Goal: Information Seeking & Learning: Understand process/instructions

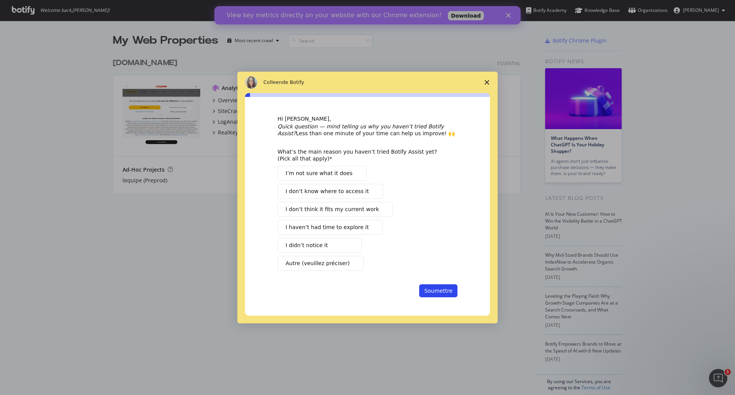
click at [316, 264] on span "Autre (veuillez préciser)" at bounding box center [318, 263] width 64 height 8
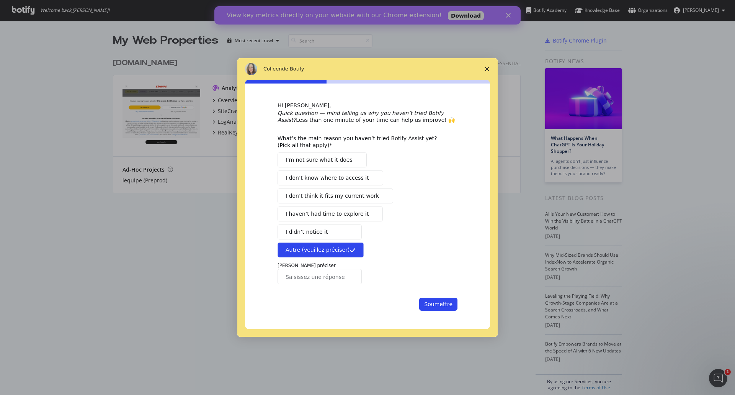
click at [304, 233] on span "I didn’t notice it" at bounding box center [307, 232] width 42 height 8
click at [337, 249] on span "Autre (veuillez préciser)" at bounding box center [318, 250] width 64 height 8
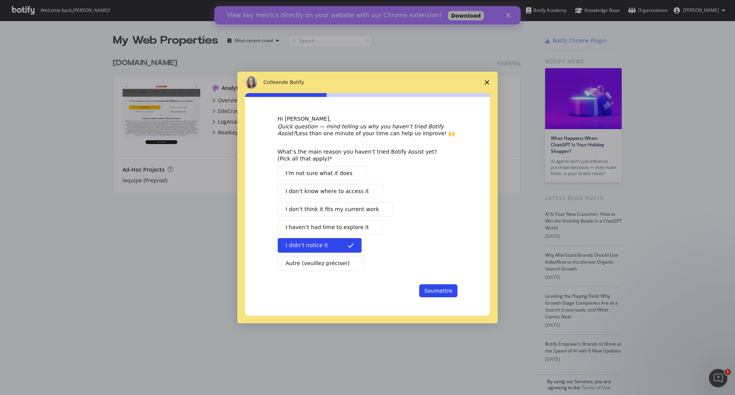
click at [485, 80] on icon "Fermer l'enquête" at bounding box center [487, 82] width 5 height 5
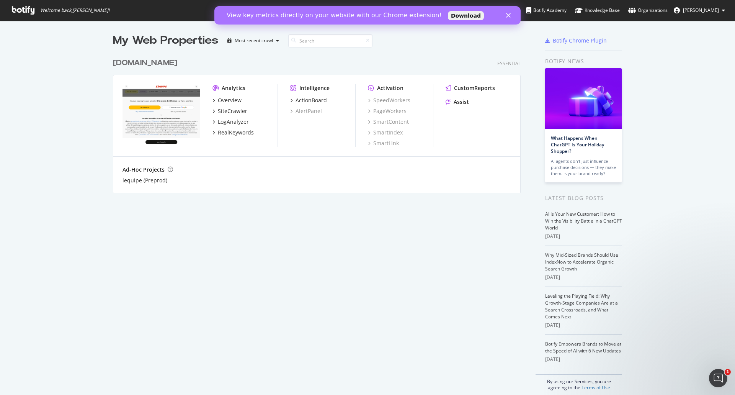
click at [281, 262] on div "My Web Properties Most recent crawl LEQUIPE.FR Essential Analytics Overview Sit…" at bounding box center [324, 212] width 423 height 358
click at [434, 275] on div "My Web Properties Most recent crawl LEQUIPE.FR Essential Analytics Overview Sit…" at bounding box center [324, 212] width 423 height 358
click at [508, 14] on icon "Fermer" at bounding box center [508, 15] width 5 height 5
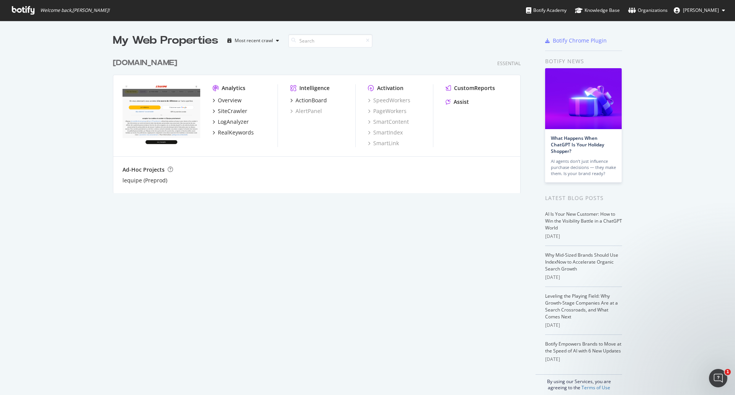
click at [417, 235] on div "My Web Properties Most recent crawl LEQUIPE.FR Essential Analytics Overview Sit…" at bounding box center [324, 212] width 423 height 358
click at [256, 43] on div "Most recent crawl" at bounding box center [254, 40] width 38 height 5
click at [257, 52] on div "Most recent crawl" at bounding box center [261, 53] width 40 height 7
drag, startPoint x: 291, startPoint y: 264, endPoint x: 356, endPoint y: 208, distance: 85.5
click at [295, 264] on div "My Web Properties Most recent crawl LEQUIPE.FR Essential Analytics Overview Sit…" at bounding box center [324, 212] width 423 height 358
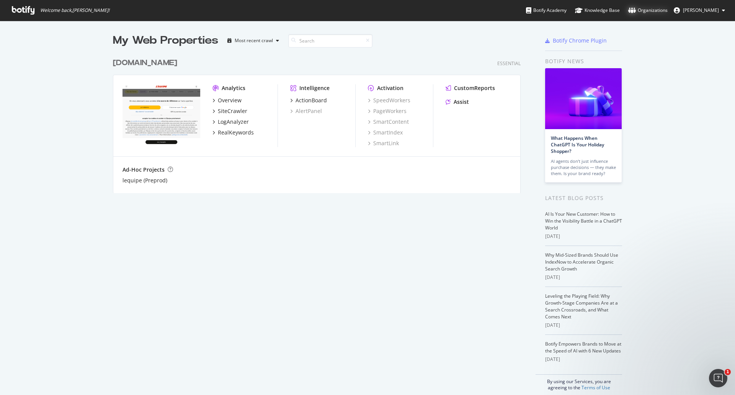
click at [651, 12] on div "Organizations" at bounding box center [648, 11] width 39 height 8
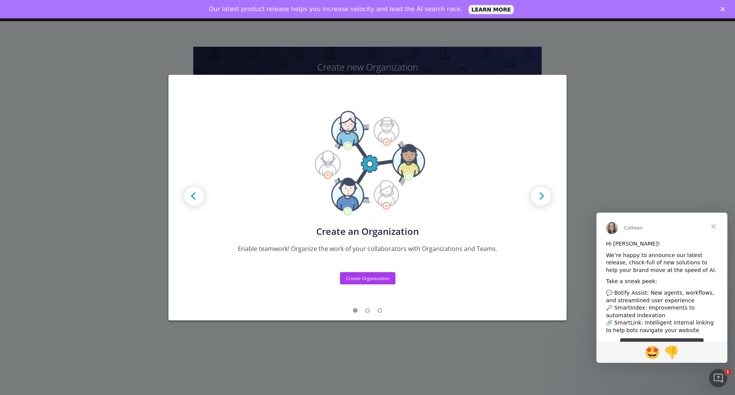
click at [717, 224] on span "Fermer" at bounding box center [714, 227] width 28 height 28
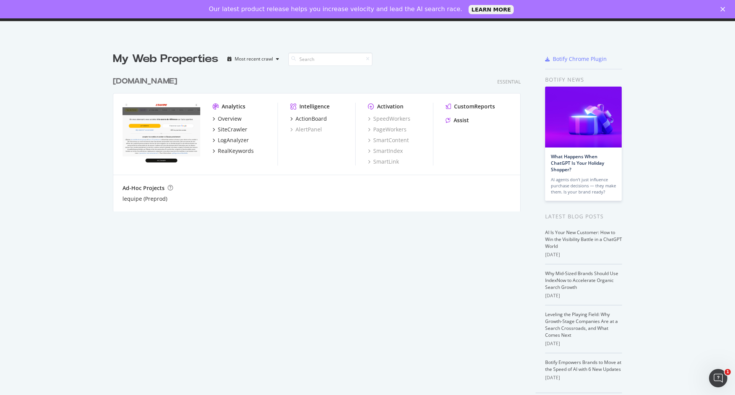
click at [231, 261] on div "My Web Properties Most recent crawl LEQUIPE.FR Essential Analytics Overview Sit…" at bounding box center [324, 230] width 423 height 358
click at [725, 10] on icon "Fermer" at bounding box center [723, 9] width 5 height 5
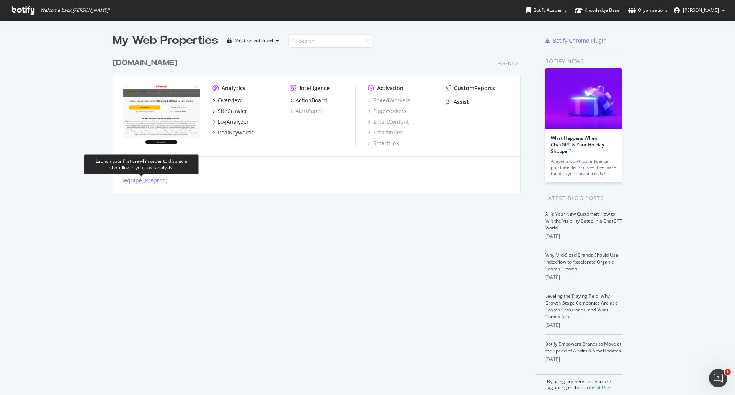
click at [131, 178] on div "lequipe (Preprod)" at bounding box center [145, 181] width 45 height 8
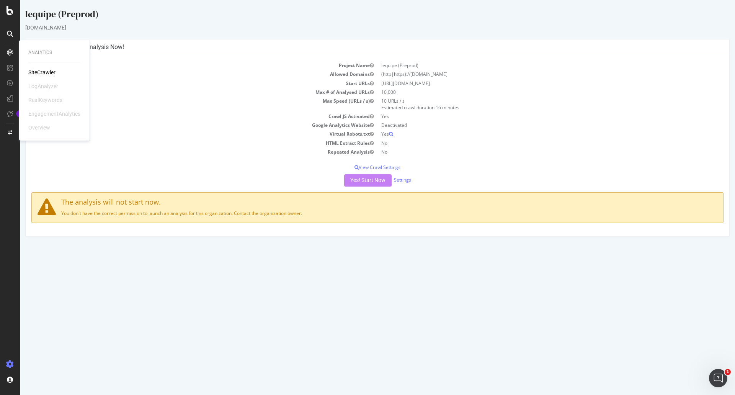
click at [42, 71] on div "SiteCrawler" at bounding box center [41, 73] width 27 height 8
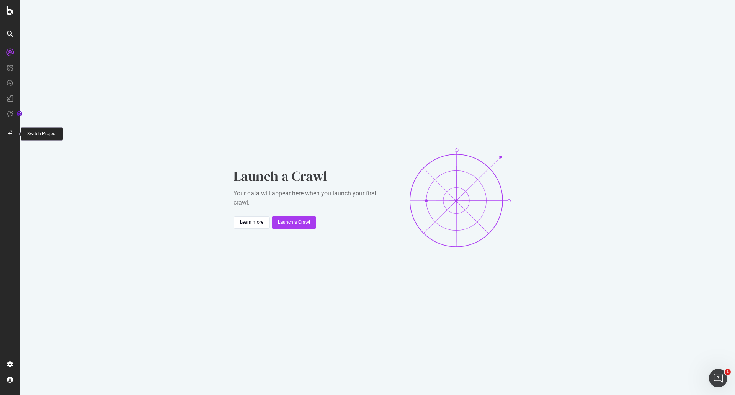
click at [10, 131] on icon at bounding box center [10, 132] width 4 height 5
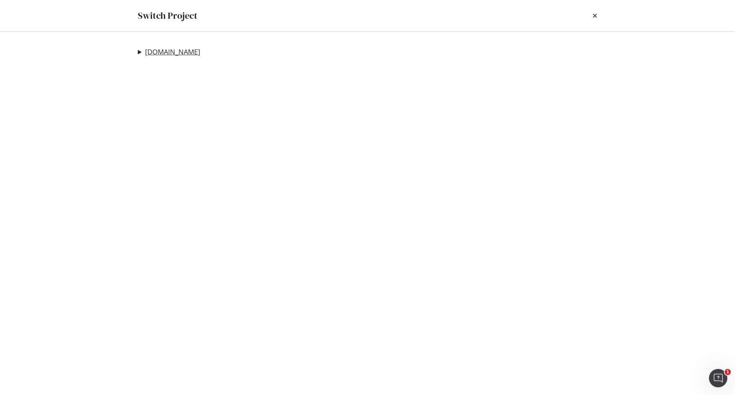
click at [163, 53] on link "LEQUIPE.FR" at bounding box center [172, 52] width 55 height 8
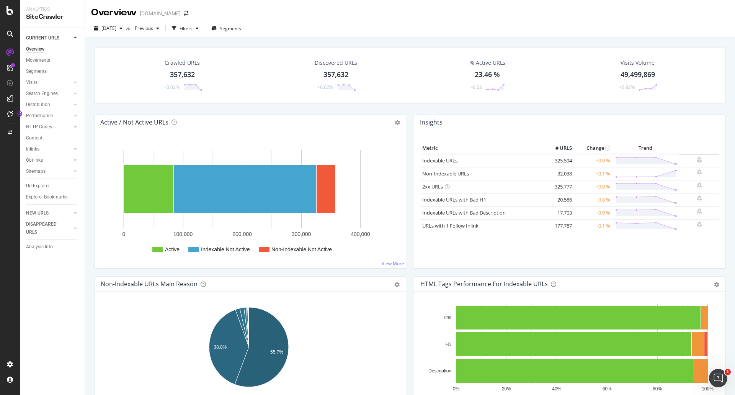
click at [76, 38] on icon at bounding box center [75, 38] width 3 height 5
click at [54, 134] on div "CURRENT URLS Overview Movements Segments Visits Analysis Search Engines Top Cha…" at bounding box center [52, 211] width 65 height 367
click at [38, 83] on div "Analysis Info" at bounding box center [39, 83] width 27 height 8
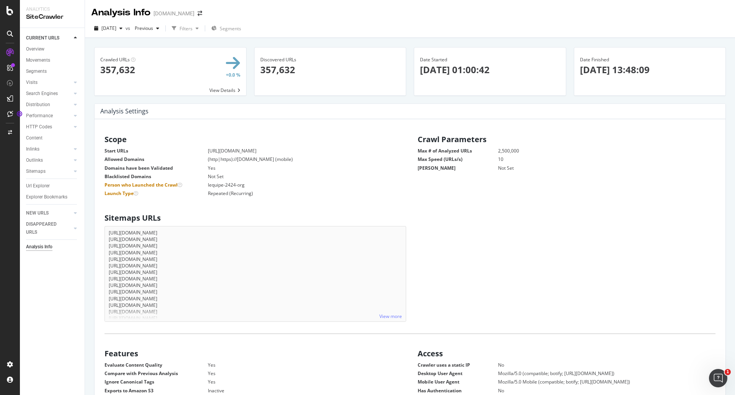
click at [75, 36] on icon at bounding box center [75, 38] width 3 height 5
click at [56, 132] on div "CURRENT URLS Overview Movements Segments Visits Analysis Search Engines Top Cha…" at bounding box center [52, 211] width 65 height 367
click at [41, 103] on div "Activation Hub" at bounding box center [45, 103] width 35 height 8
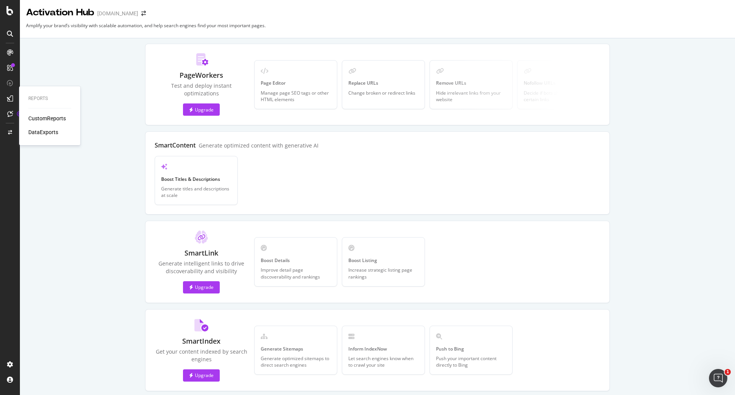
click at [43, 132] on div "DataExports" at bounding box center [43, 132] width 30 height 8
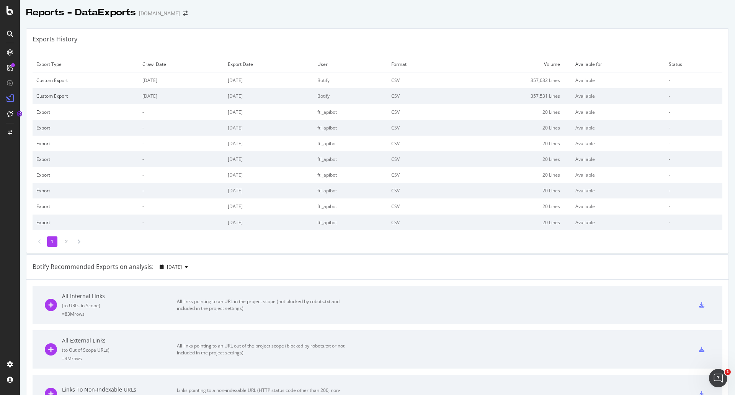
click at [67, 244] on li "2" at bounding box center [66, 241] width 10 height 10
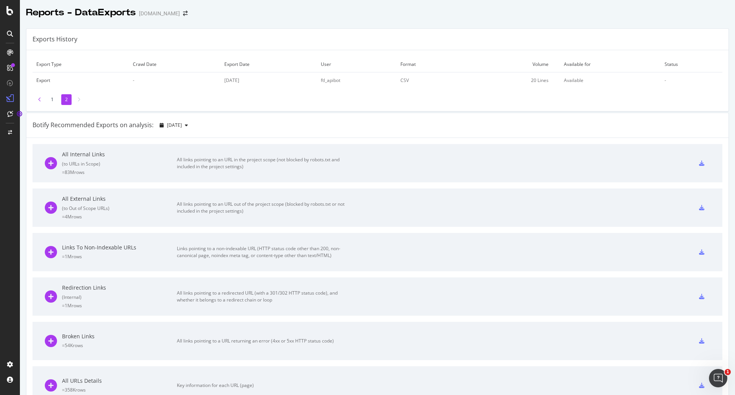
click at [39, 100] on icon at bounding box center [39, 99] width 3 height 5
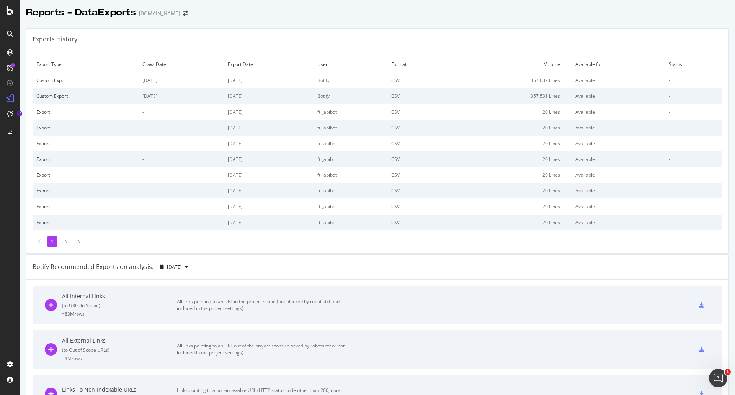
click at [341, 16] on div "Reports - DataExports LEQUIPE.FR" at bounding box center [377, 9] width 715 height 19
click at [715, 376] on icon "Ouvrir le Messenger Intercom" at bounding box center [717, 377] width 13 height 13
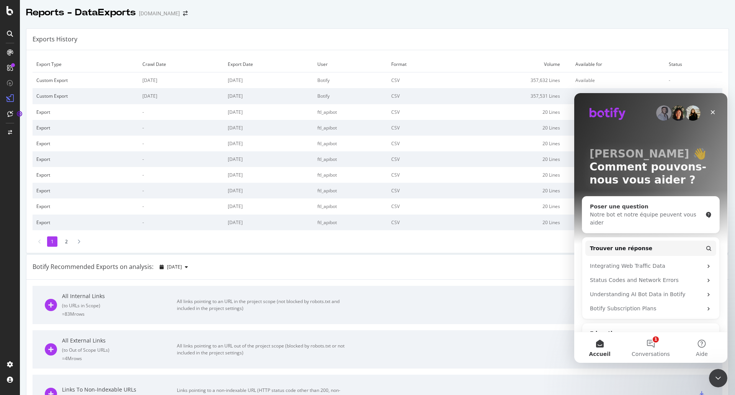
click at [641, 216] on div "Notre bot et notre équipe peuvent vous aider" at bounding box center [646, 219] width 113 height 16
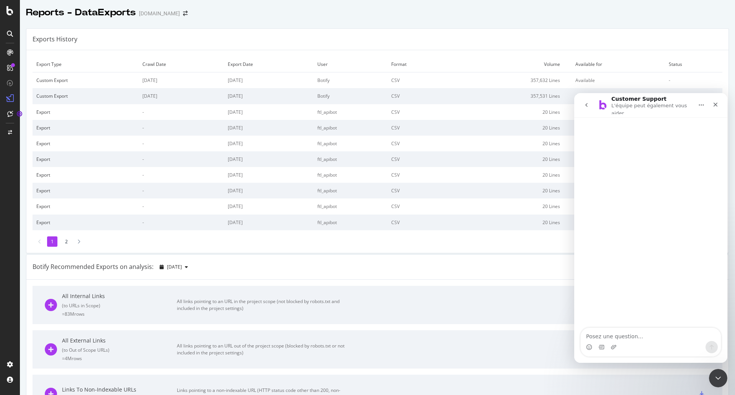
click at [615, 337] on textarea "Posez une question..." at bounding box center [651, 334] width 140 height 13
click at [8, 243] on div at bounding box center [10, 202] width 18 height 312
click at [718, 105] on icon "Fermer" at bounding box center [716, 104] width 6 height 6
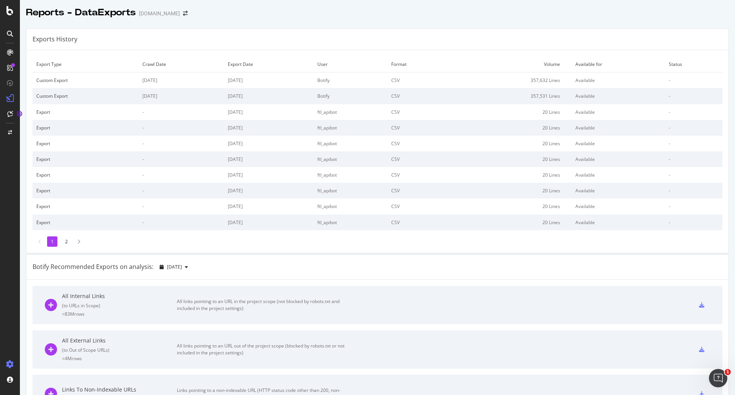
click at [12, 363] on icon at bounding box center [10, 364] width 8 height 8
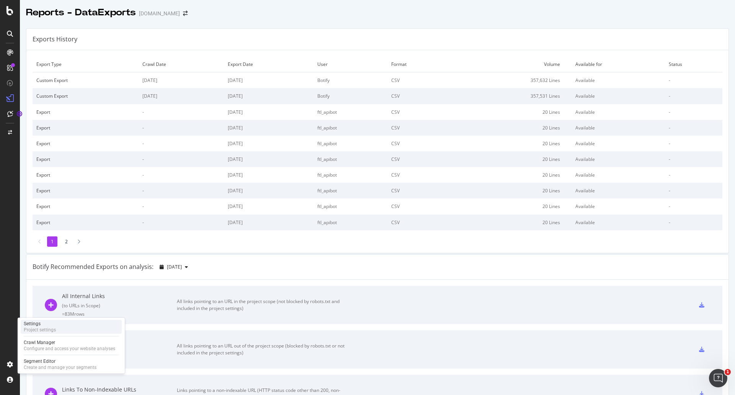
click at [46, 324] on div "Settings" at bounding box center [40, 324] width 32 height 6
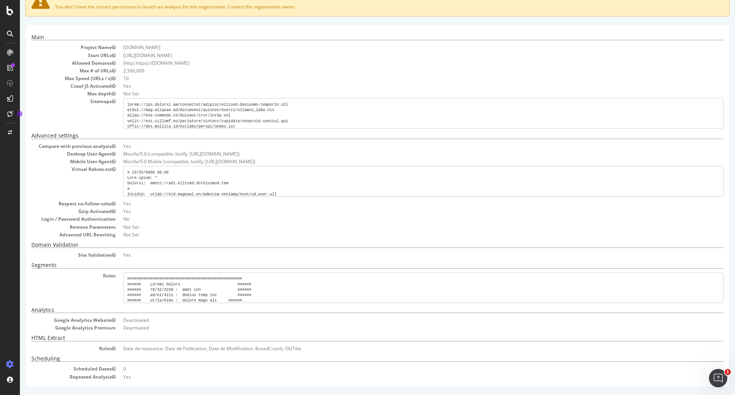
click at [4, 344] on div at bounding box center [10, 202] width 18 height 312
click at [46, 343] on div "Crawl Manager" at bounding box center [70, 342] width 92 height 6
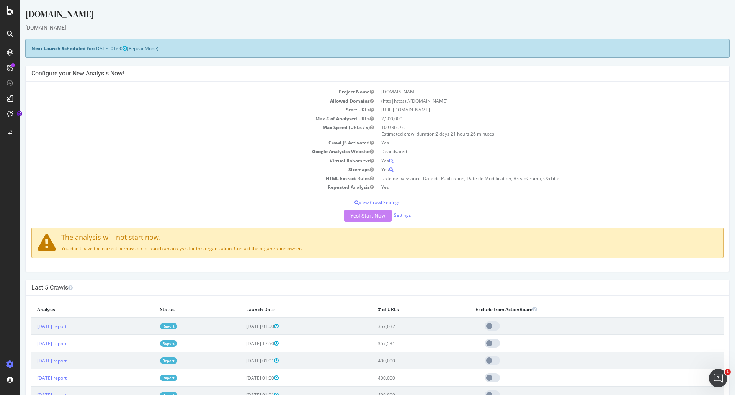
click at [9, 291] on div at bounding box center [10, 202] width 18 height 312
click at [373, 204] on p "View Crawl Settings" at bounding box center [377, 202] width 692 height 7
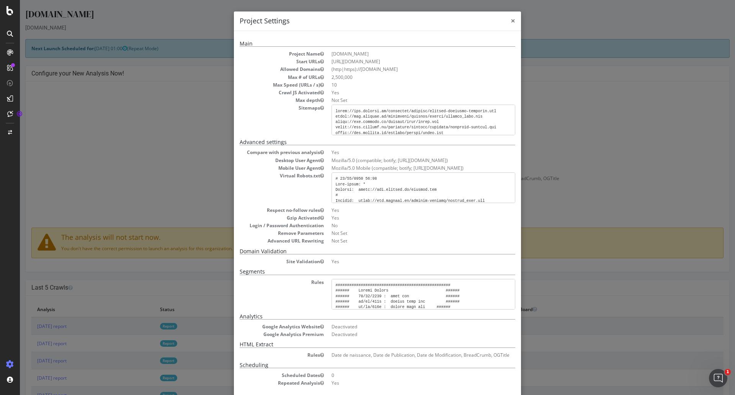
click at [511, 21] on span "×" at bounding box center [513, 20] width 5 height 11
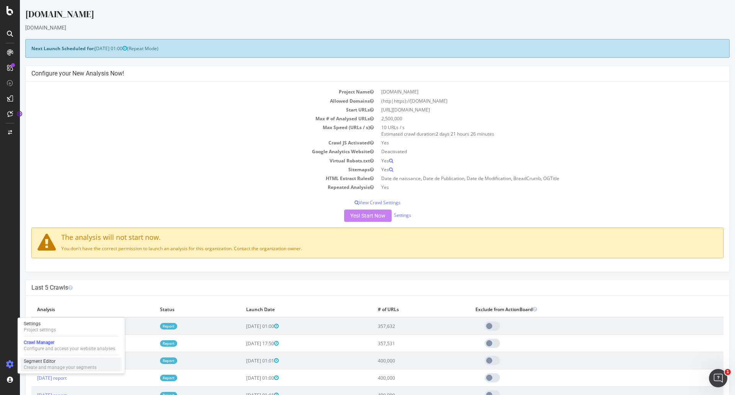
click at [46, 361] on div "Segment Editor" at bounding box center [60, 361] width 73 height 6
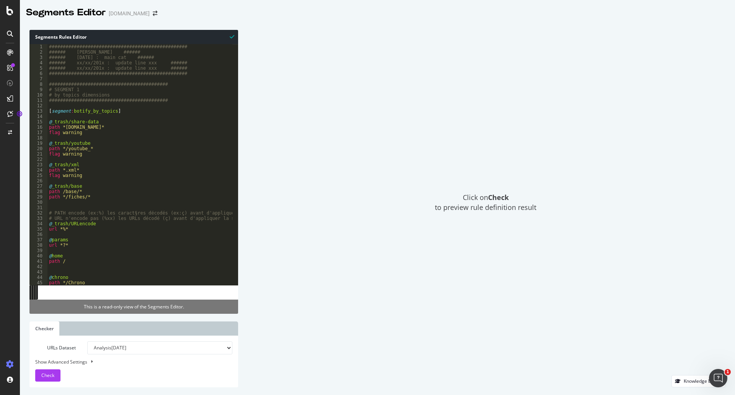
click at [75, 360] on div "Show Advanced Settings" at bounding box center [127, 361] width 197 height 7
select select "5000"
select select "100"
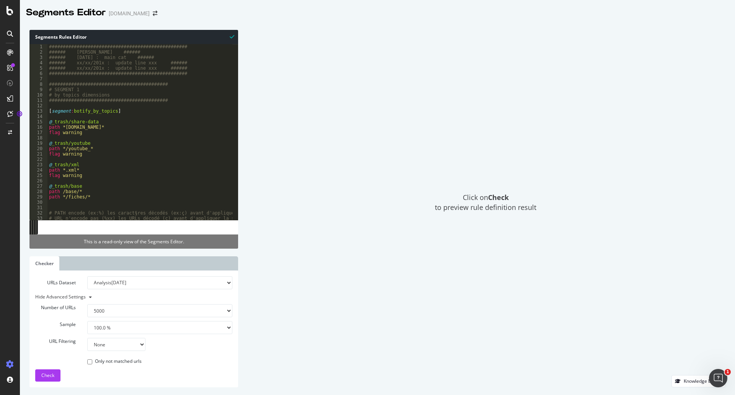
click at [326, 249] on div "Click on Check to preview rule definition result" at bounding box center [486, 202] width 480 height 345
click at [9, 326] on div at bounding box center [10, 202] width 18 height 312
click at [36, 324] on div "Settings" at bounding box center [40, 324] width 32 height 6
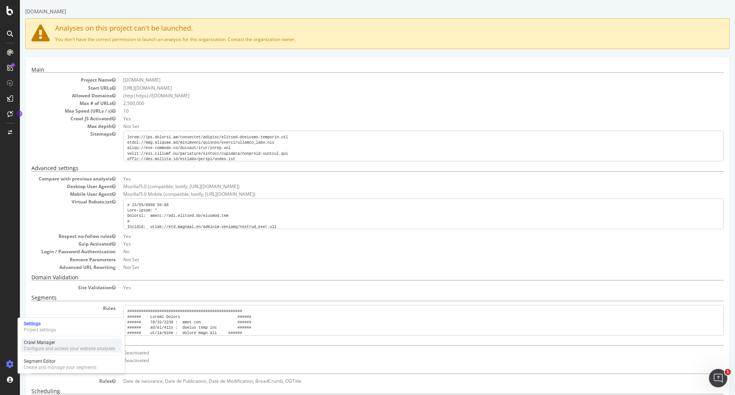
click at [59, 344] on div "Crawl Manager" at bounding box center [70, 342] width 92 height 6
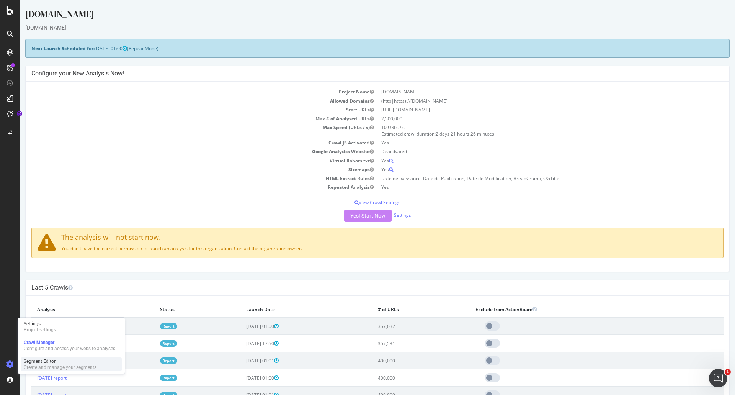
click at [54, 365] on div "Create and manage your segments" at bounding box center [60, 367] width 73 height 6
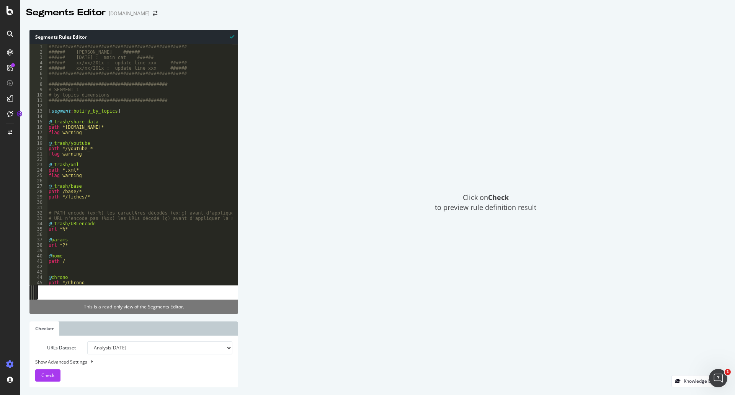
click at [391, 42] on div "Click on Check to preview rule definition result" at bounding box center [486, 202] width 480 height 345
click at [10, 115] on icon at bounding box center [10, 114] width 6 height 6
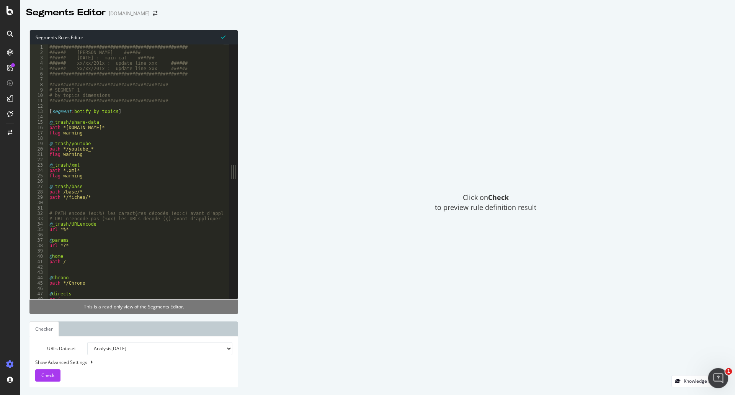
click at [719, 375] on icon "Ouvrir le Messenger Intercom" at bounding box center [717, 377] width 13 height 13
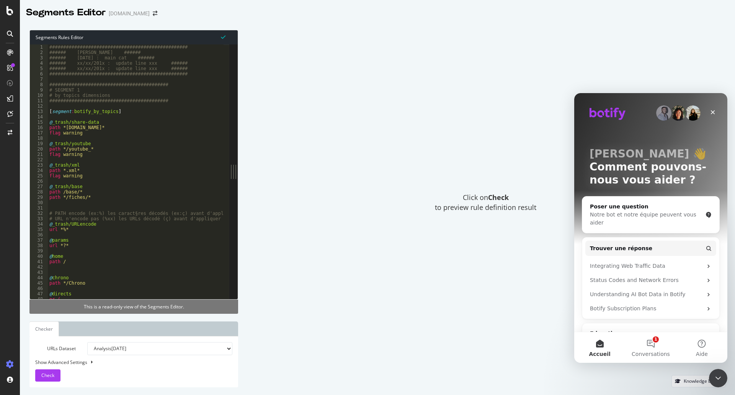
click at [410, 288] on div "Click on Check to preview rule definition result" at bounding box center [486, 202] width 480 height 345
click at [613, 244] on span "Trouver une réponse" at bounding box center [621, 248] width 62 height 8
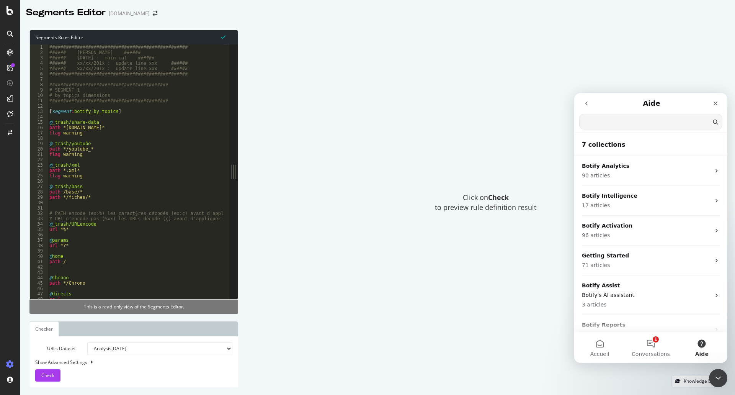
click at [594, 123] on input "Trouver une réponse" at bounding box center [651, 121] width 142 height 15
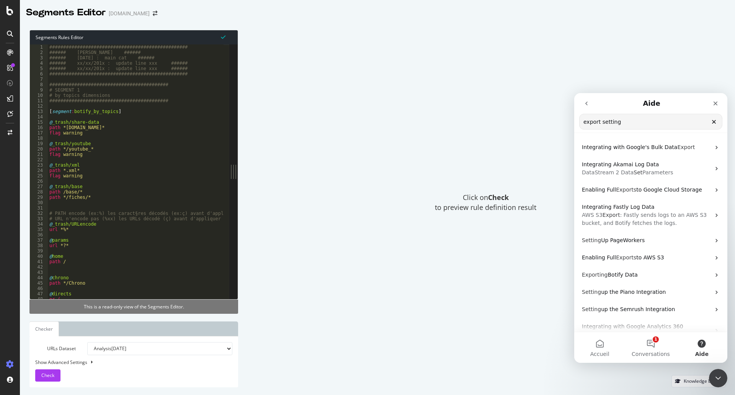
drag, startPoint x: 629, startPoint y: 122, endPoint x: 556, endPoint y: 122, distance: 72.8
click html "Aide export setting Trouver une réponse Integrating with Google's Bulk Data Exp…"
paste input "configuration of parameters to export a crawl"
type input "configuration of parameters to export a crawl"
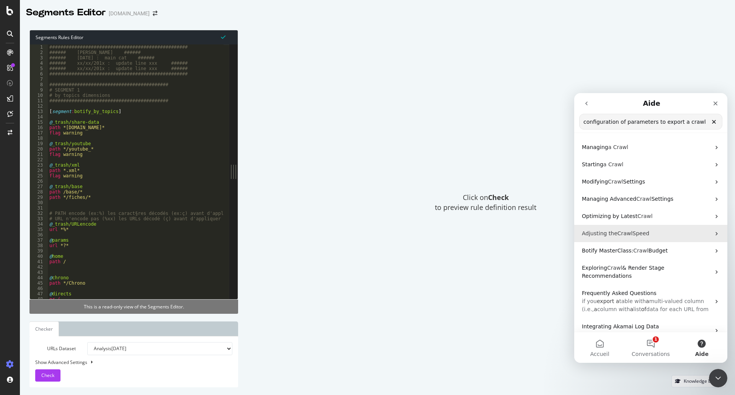
scroll to position [3, 0]
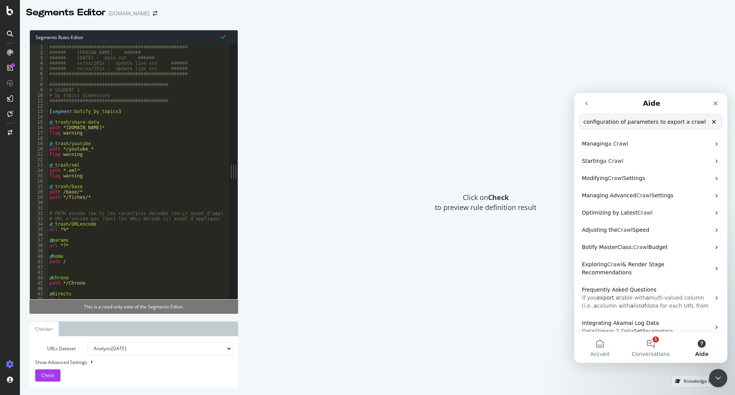
drag, startPoint x: 696, startPoint y: 123, endPoint x: 584, endPoint y: 121, distance: 112.2
click at [584, 121] on input "configuration of parameters to export a crawl" at bounding box center [651, 121] width 142 height 15
click at [650, 342] on button "1 Conversations" at bounding box center [650, 347] width 51 height 31
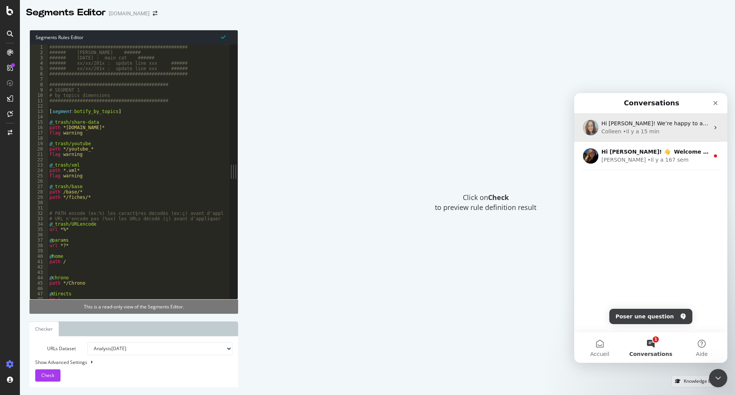
click at [635, 129] on div "• Il y a 15 min" at bounding box center [641, 132] width 36 height 8
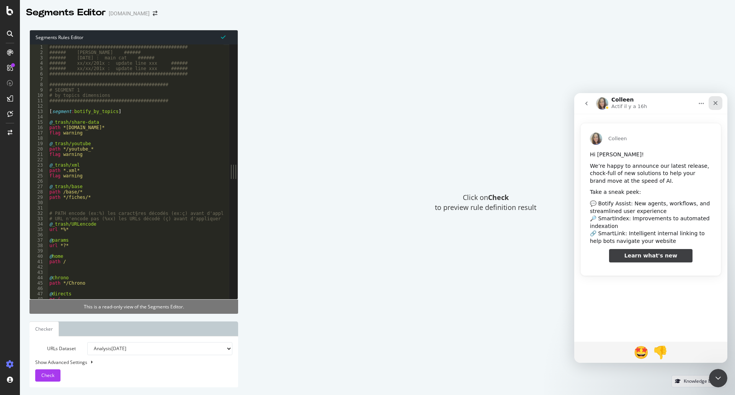
click at [717, 105] on icon "Fermer" at bounding box center [716, 103] width 6 height 6
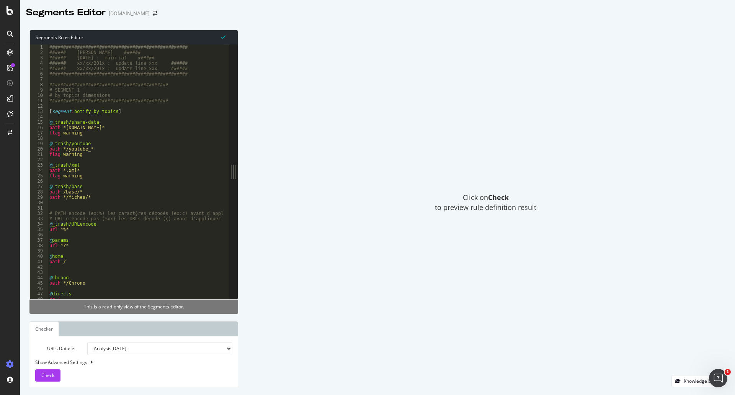
scroll to position [0, 0]
click at [712, 375] on div "Ouvrir le Messenger Intercom" at bounding box center [717, 376] width 25 height 25
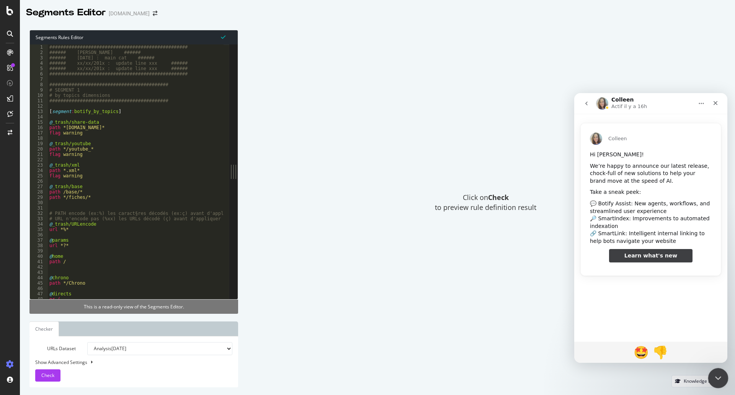
click at [713, 375] on icon "Fermer le Messenger Intercom" at bounding box center [717, 376] width 9 height 9
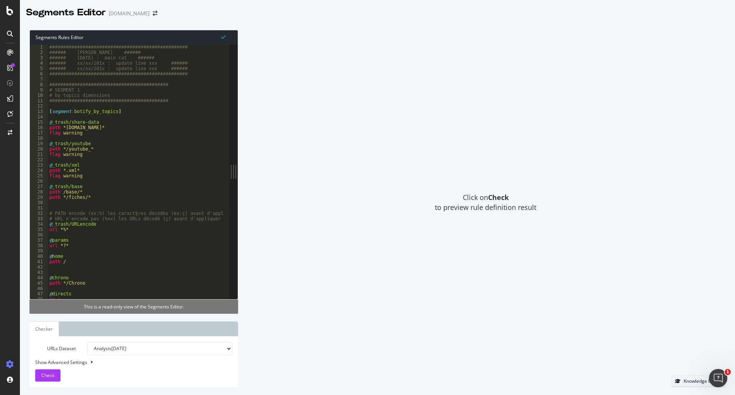
click at [696, 381] on div "Knowledge Base" at bounding box center [701, 381] width 35 height 7
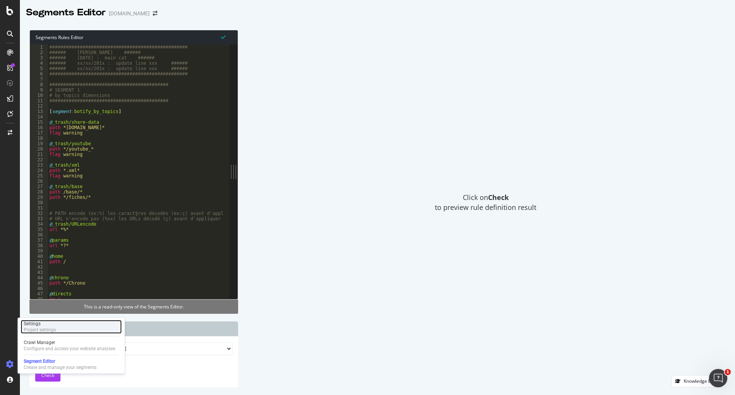
click at [36, 322] on div "Settings" at bounding box center [40, 324] width 32 height 6
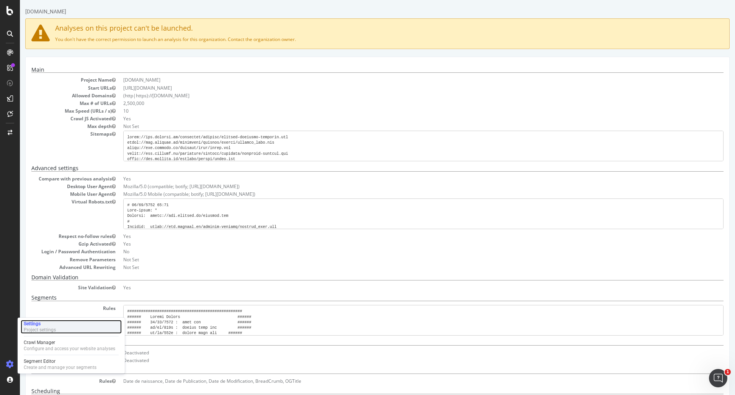
click at [30, 323] on div "Settings" at bounding box center [40, 324] width 32 height 6
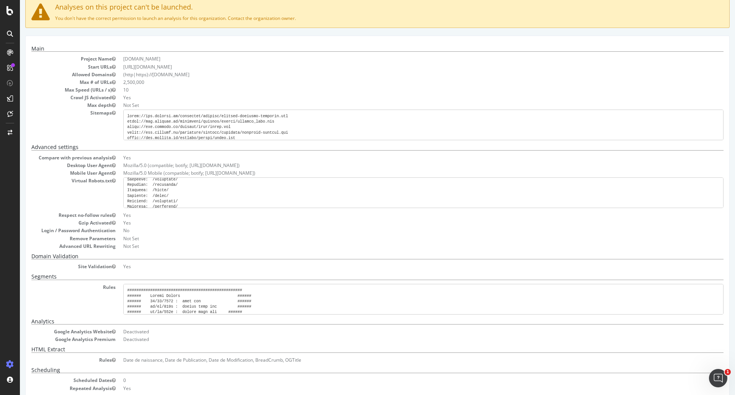
scroll to position [33, 0]
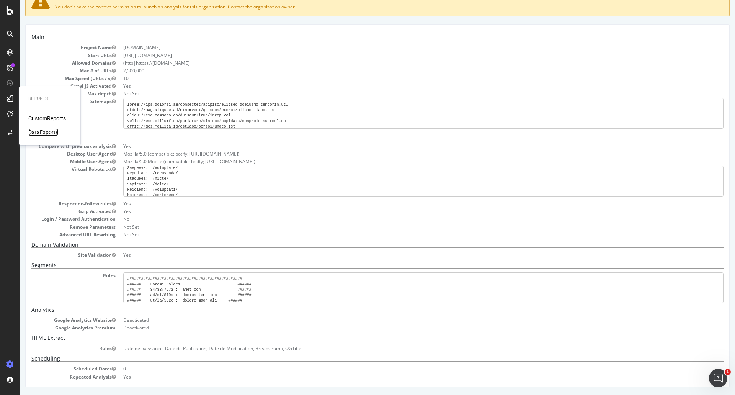
click at [46, 133] on div "DataExports" at bounding box center [43, 132] width 30 height 8
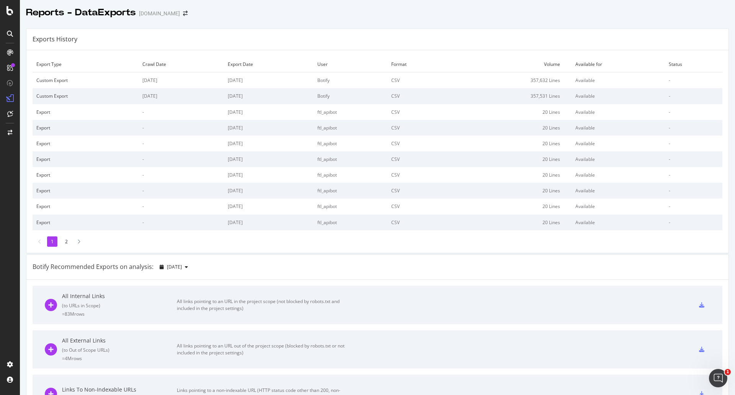
click at [331, 80] on td "Botify" at bounding box center [351, 80] width 74 height 16
click at [47, 118] on div "CustomReports" at bounding box center [47, 119] width 38 height 8
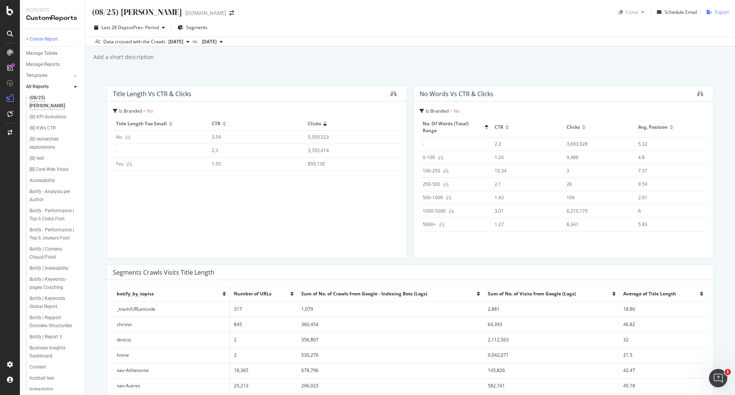
click at [715, 11] on div "Export" at bounding box center [722, 12] width 14 height 7
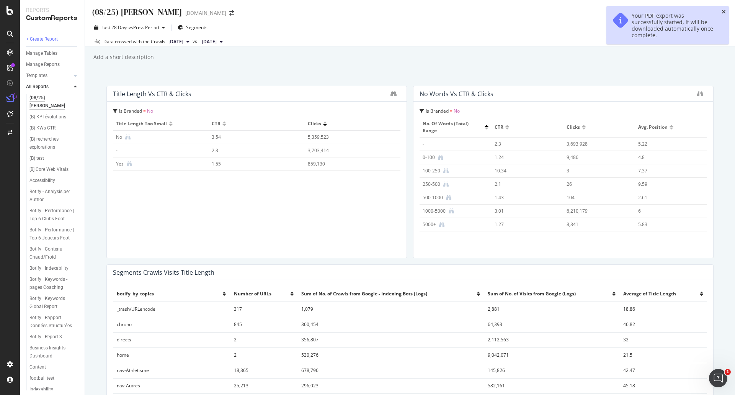
click at [726, 9] on icon "close toast" at bounding box center [724, 11] width 4 height 5
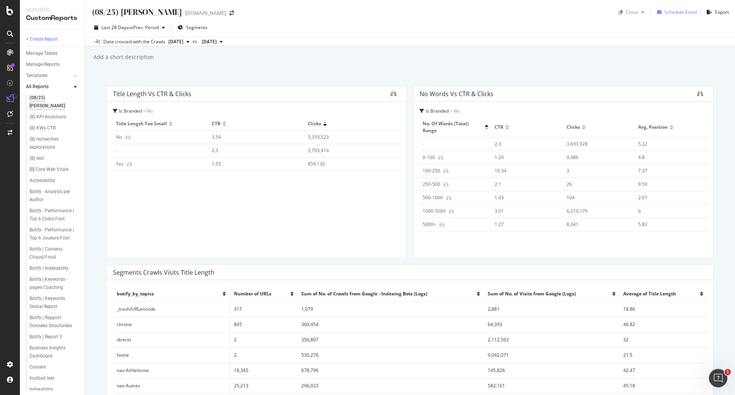
click at [679, 13] on div "Schedule Email" at bounding box center [681, 12] width 33 height 7
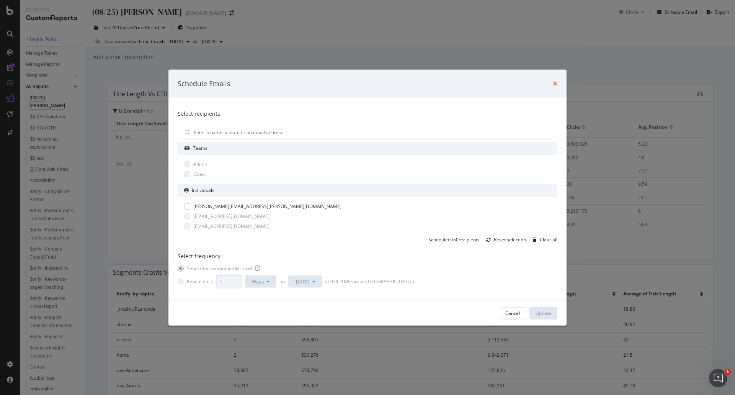
click at [556, 82] on icon "times" at bounding box center [555, 83] width 5 height 6
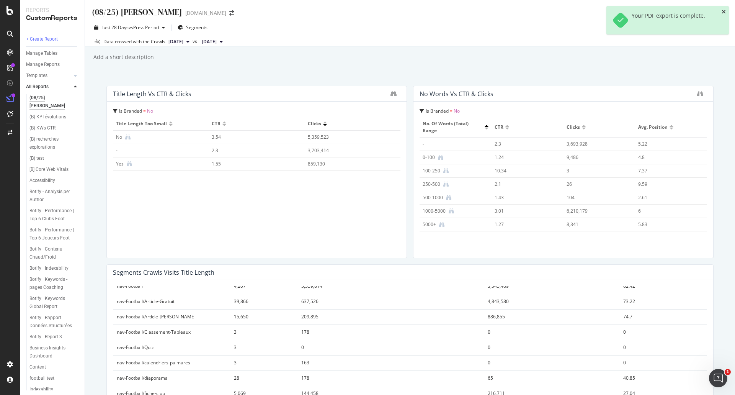
click at [723, 11] on icon "close toast" at bounding box center [724, 11] width 4 height 5
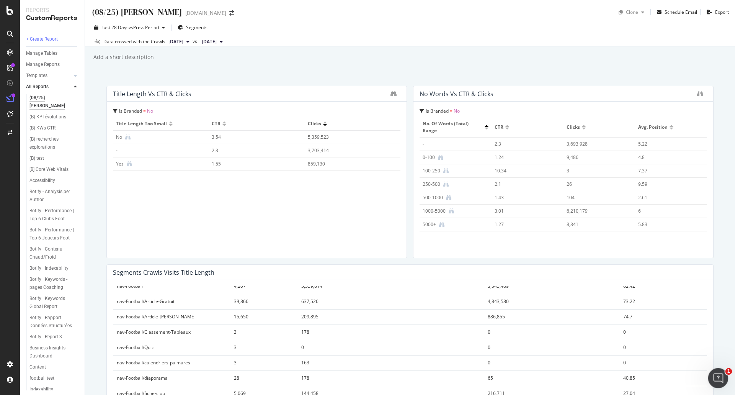
click at [718, 372] on icon "Ouvrir le Messenger Intercom" at bounding box center [717, 377] width 13 height 13
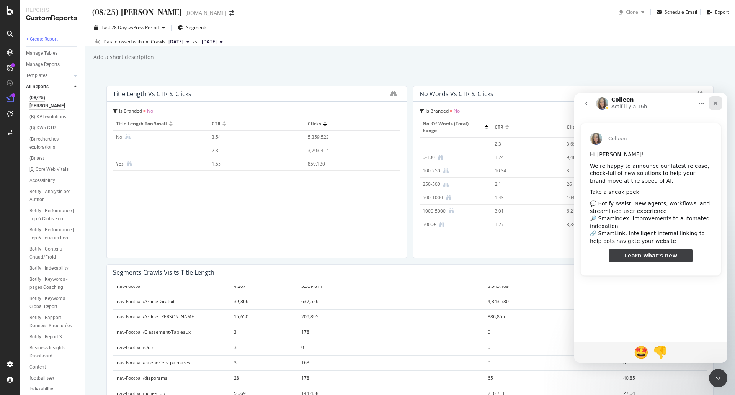
click at [715, 103] on icon "Fermer" at bounding box center [716, 103] width 4 height 4
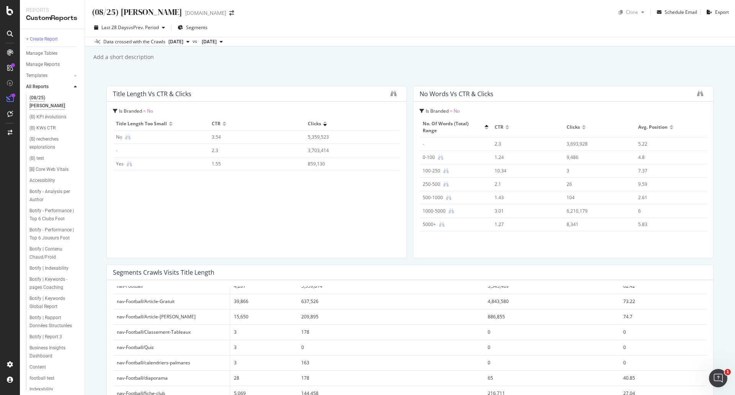
click at [75, 86] on icon at bounding box center [75, 87] width 3 height 5
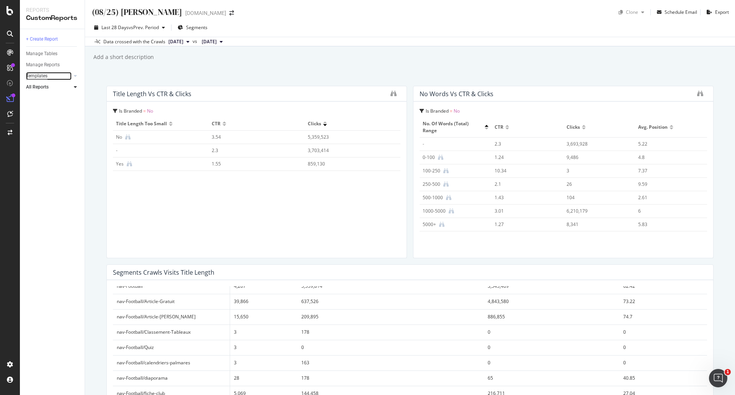
click at [36, 76] on div "Templates" at bounding box center [36, 76] width 21 height 8
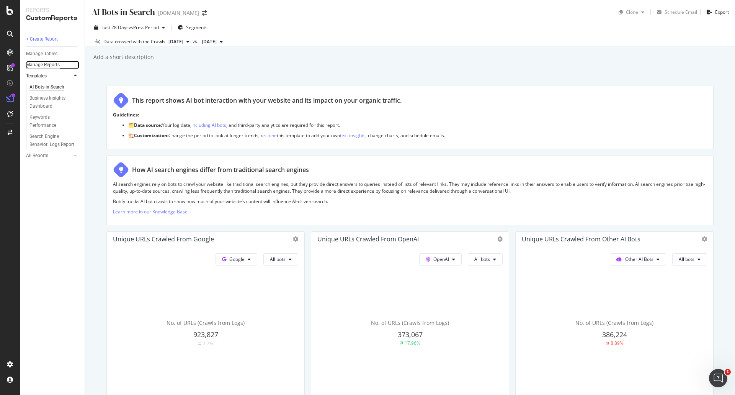
click at [38, 65] on div "Manage Reports" at bounding box center [43, 65] width 34 height 8
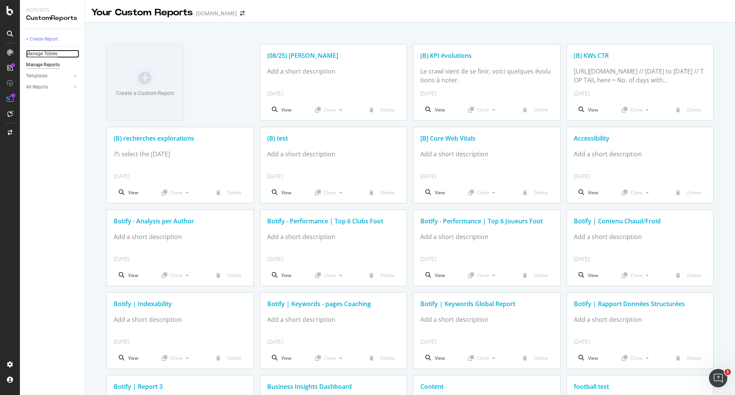
click at [34, 53] on div "Manage Tables" at bounding box center [41, 54] width 31 height 8
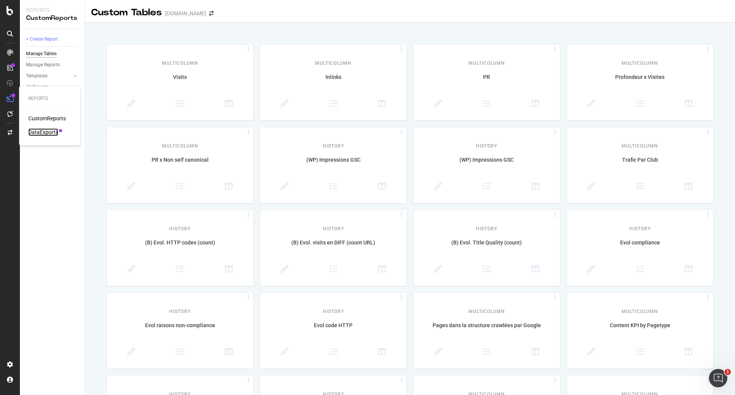
click at [42, 134] on div "DataExports" at bounding box center [43, 132] width 30 height 8
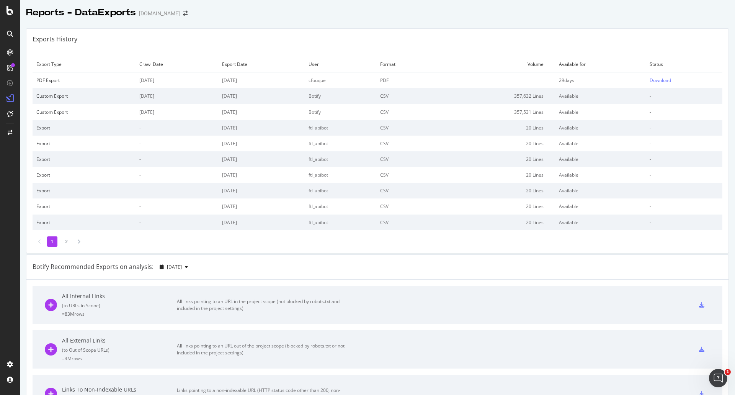
click at [67, 242] on li "2" at bounding box center [66, 241] width 10 height 10
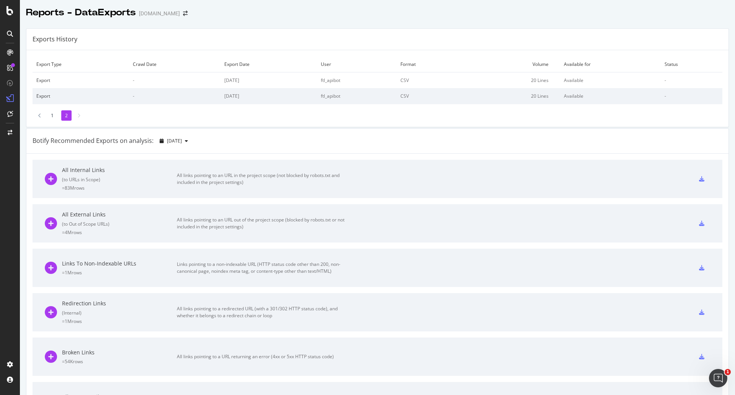
click at [51, 115] on li "1" at bounding box center [52, 115] width 10 height 10
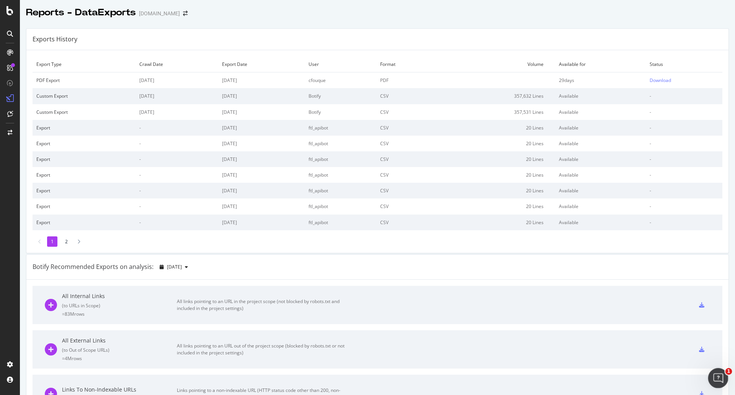
click at [716, 375] on icon "Ouvrir le Messenger Intercom" at bounding box center [717, 377] width 13 height 13
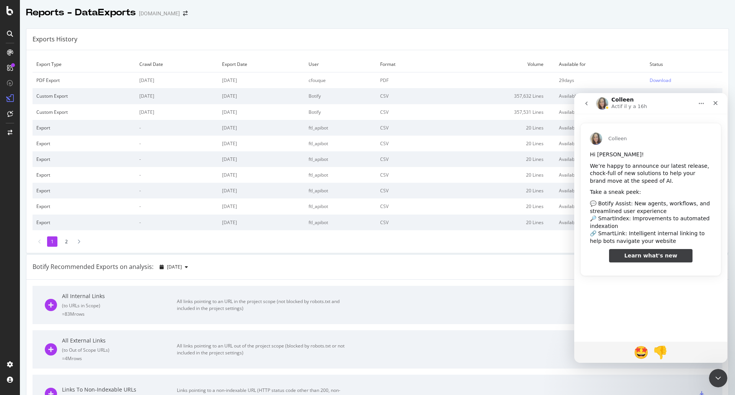
click at [634, 324] on div "Colleen Hi CAROLE! We’re happy to announce our latest release, chock-full of ne…" at bounding box center [651, 224] width 153 height 221
click at [703, 105] on icon "Accueil" at bounding box center [702, 103] width 6 height 6
click at [620, 314] on div "Colleen Hi CAROLE! We’re happy to announce our latest release, chock-full of ne…" at bounding box center [651, 224] width 153 height 221
click at [715, 103] on icon "Fermer" at bounding box center [716, 103] width 6 height 6
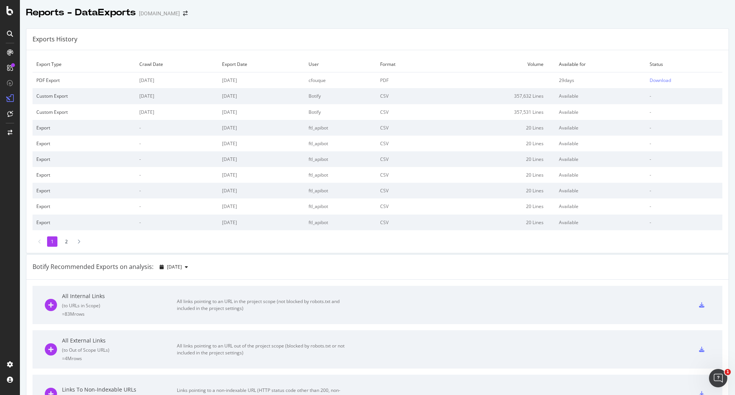
click at [10, 31] on icon at bounding box center [10, 34] width 6 height 6
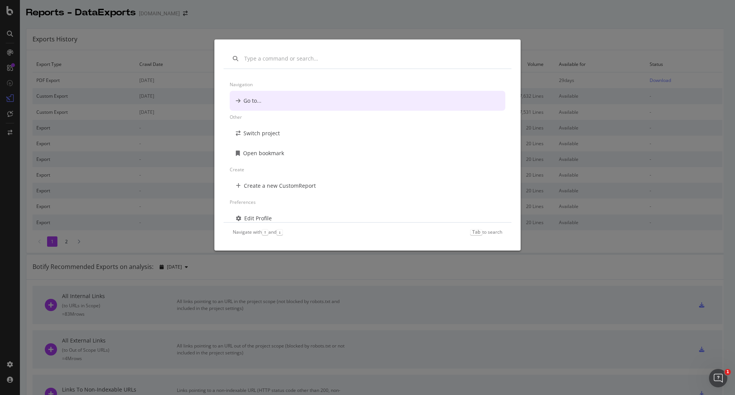
click at [284, 58] on input "modal" at bounding box center [373, 59] width 258 height 8
click at [249, 57] on input "modal" at bounding box center [373, 59] width 258 height 8
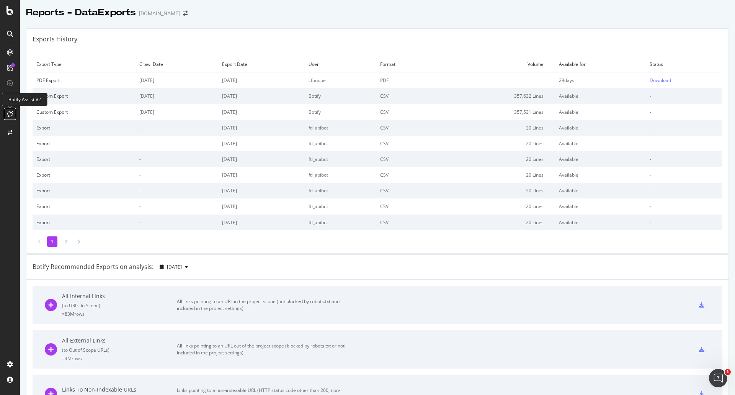
click at [10, 112] on icon at bounding box center [10, 114] width 6 height 6
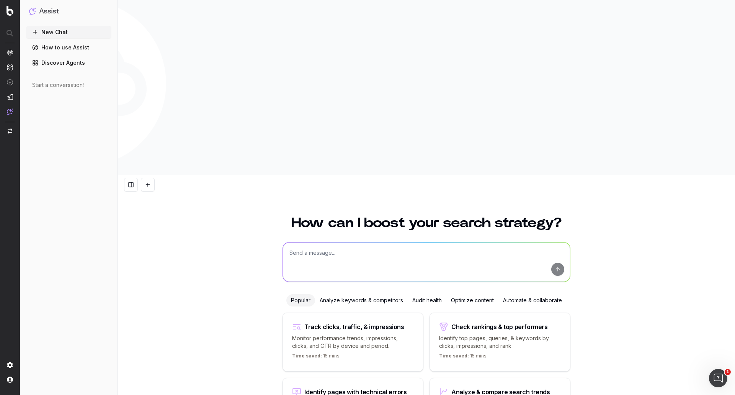
click at [169, 207] on div "How can I boost your search strategy? Popular Analyze keywords & competitors Au…" at bounding box center [426, 388] width 617 height 363
click at [62, 47] on link "How to use Assist" at bounding box center [68, 47] width 85 height 12
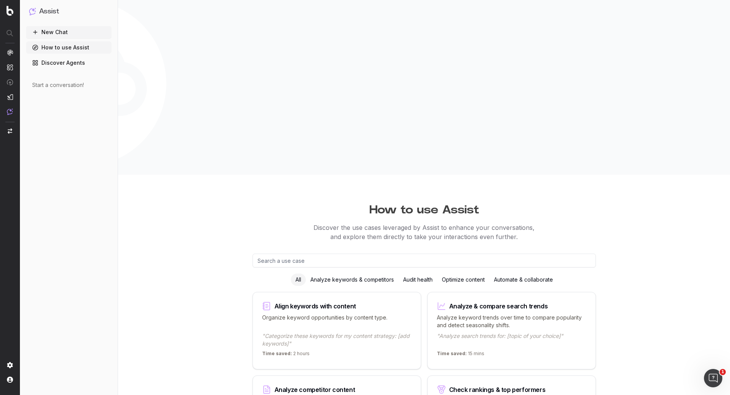
click at [54, 32] on button "New Chat" at bounding box center [68, 32] width 85 height 12
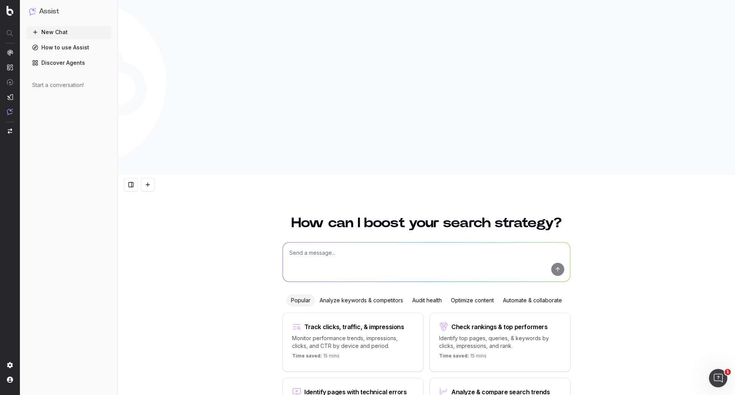
click at [347, 242] on textarea at bounding box center [426, 261] width 287 height 39
click at [316, 242] on textarea at bounding box center [426, 261] width 287 height 39
paste textarea "how to modify crawl automatic export configuration"
type textarea "how to modify crawl automatic export configuration"
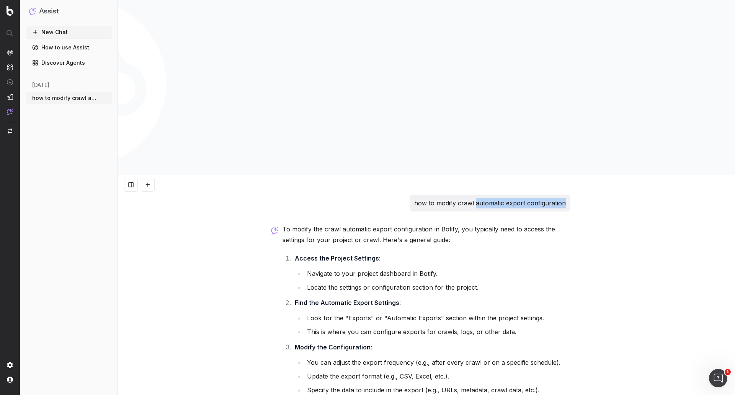
drag, startPoint x: 563, startPoint y: 26, endPoint x: 476, endPoint y: 29, distance: 87.0
click at [476, 198] on p "how to modify crawl automatic export configuration" at bounding box center [490, 203] width 152 height 11
click at [603, 175] on div "how to modify crawl automatic export configuration To modify the crawl automati…" at bounding box center [426, 372] width 617 height 395
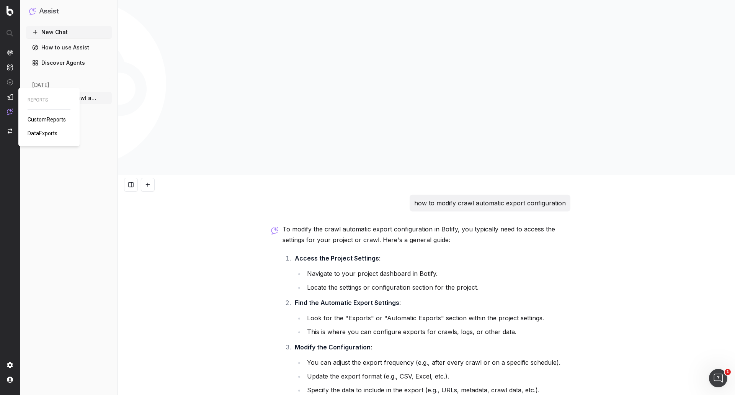
click at [44, 134] on span "DataExports" at bounding box center [43, 133] width 30 height 6
